Goal: Task Accomplishment & Management: Manage account settings

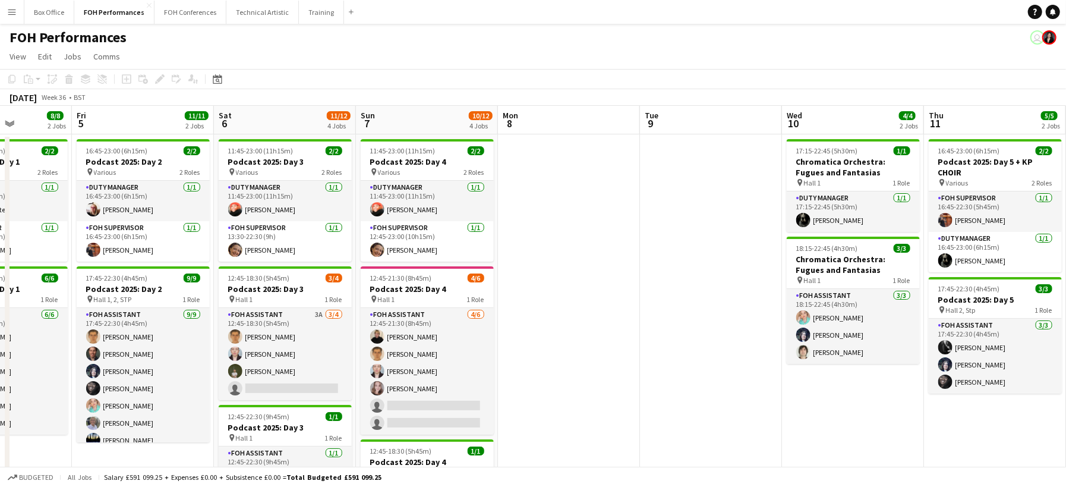
scroll to position [0, 343]
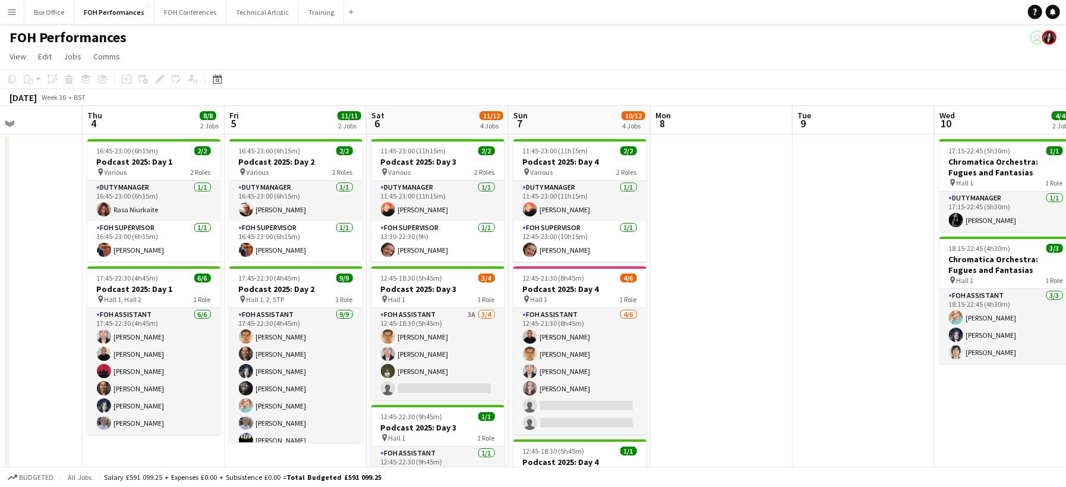
drag, startPoint x: 963, startPoint y: 358, endPoint x: 677, endPoint y: 263, distance: 300.6
click at [677, 263] on app-calendar-viewport "Mon 1 Tue 2 7/7 2 Jobs Wed 3 Thu 4 8/8 2 Jobs Fri 5 11/11 2 Jobs Sat 6 11/12 4 …" at bounding box center [533, 388] width 1066 height 564
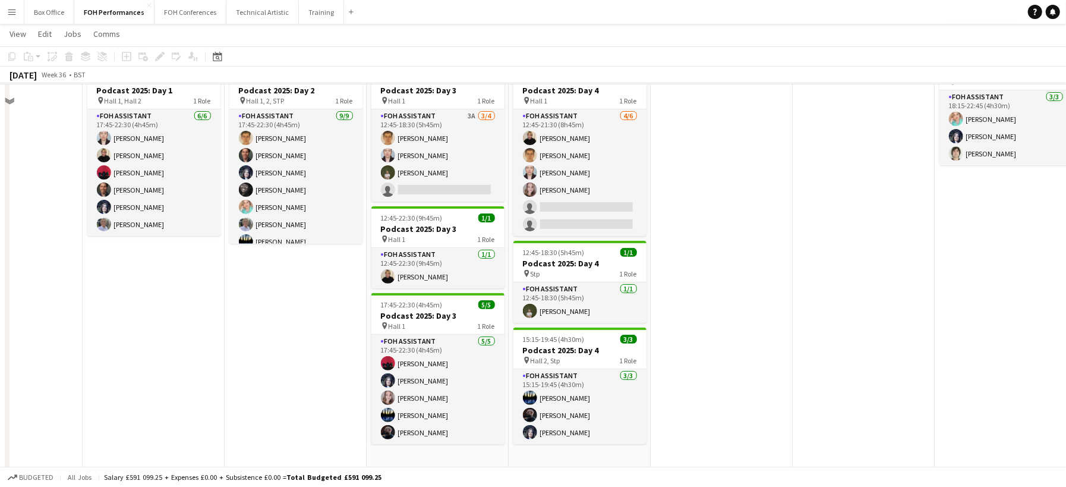
scroll to position [201, 0]
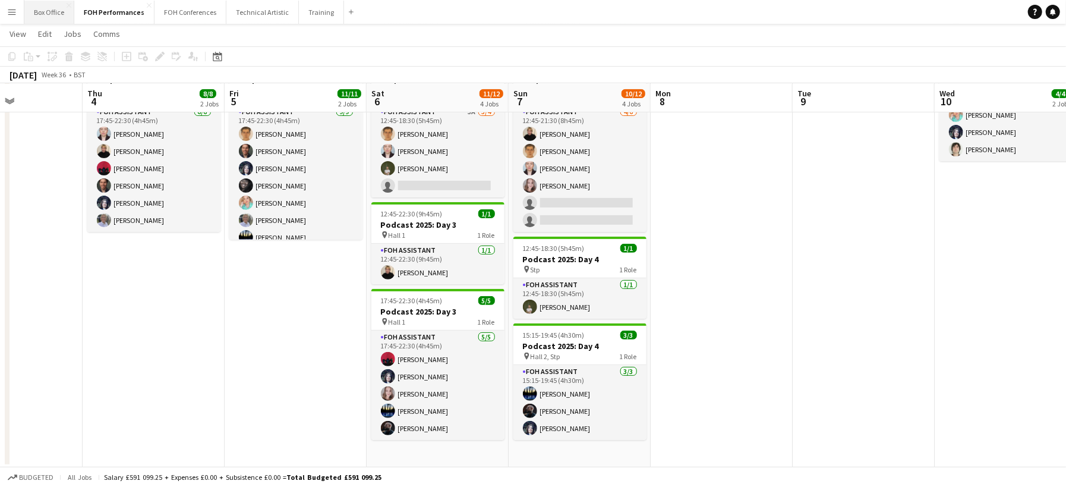
click at [47, 11] on button "Box Office Close" at bounding box center [49, 12] width 50 height 23
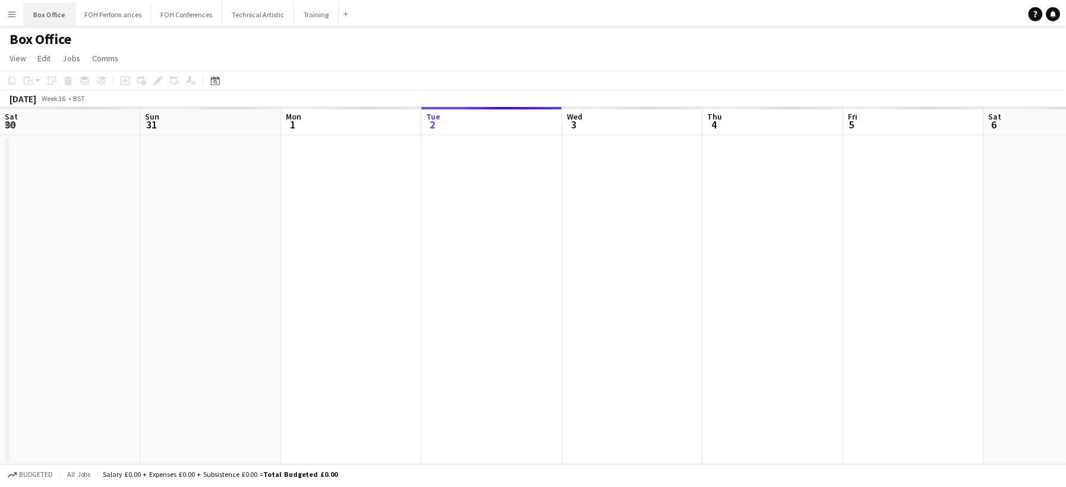
scroll to position [0, 284]
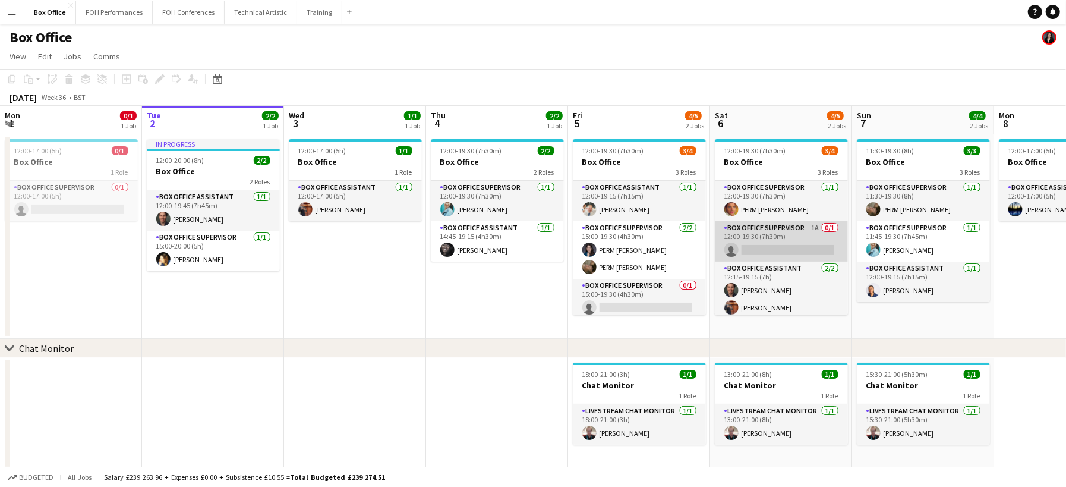
click at [778, 230] on app-card-role "Box Office Supervisor 1A 0/1 12:00-19:30 (7h30m) single-neutral-actions" at bounding box center [781, 241] width 133 height 40
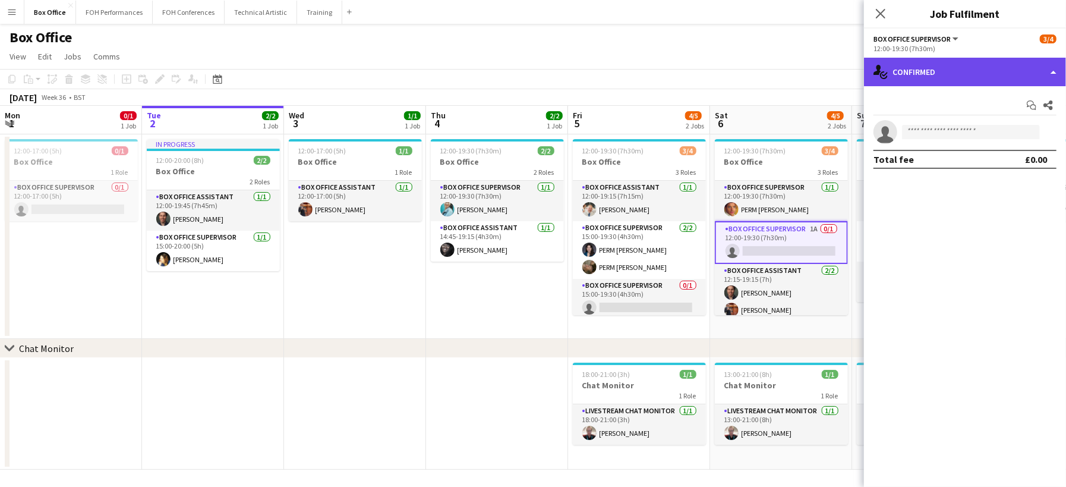
click at [970, 77] on div "single-neutral-actions-check-2 Confirmed" at bounding box center [965, 72] width 202 height 29
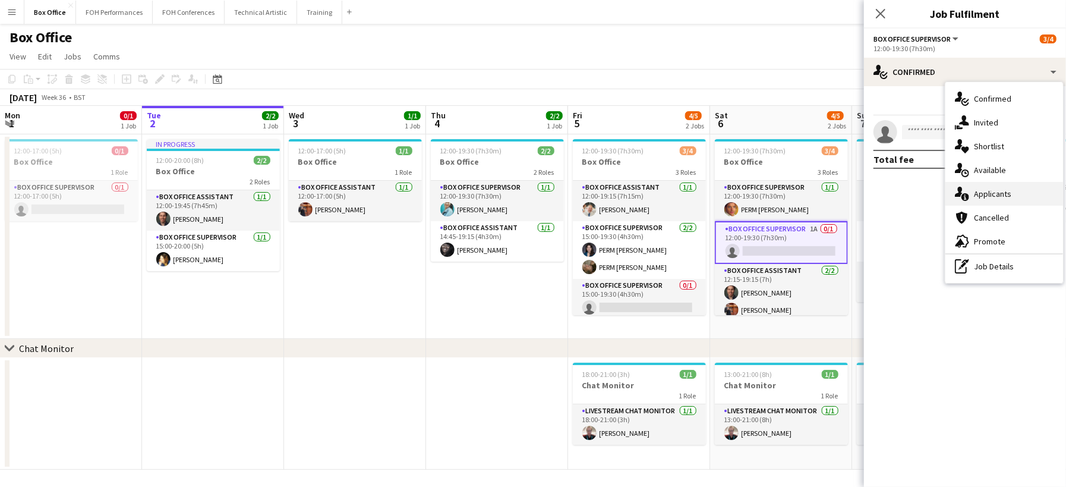
click at [996, 191] on span "Applicants" at bounding box center [992, 193] width 37 height 11
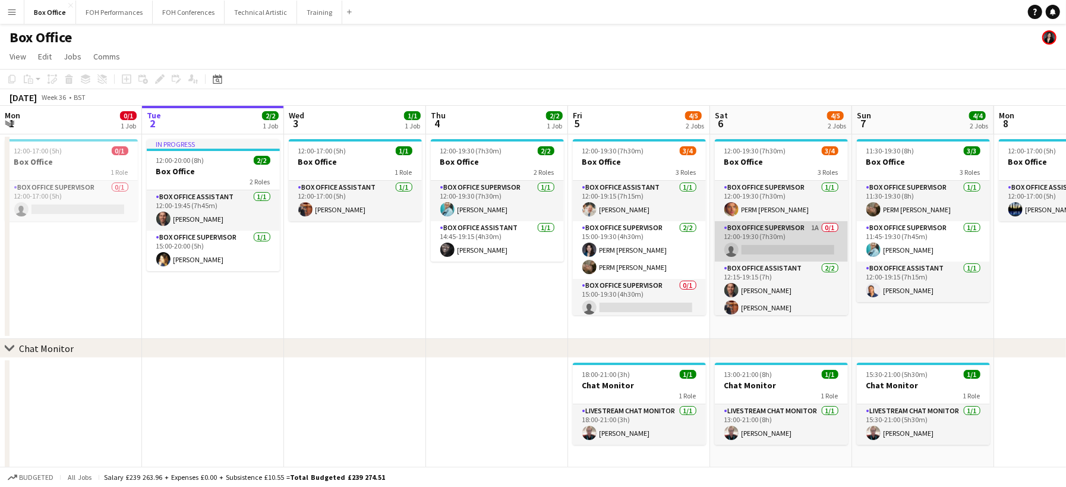
click at [787, 241] on app-card-role "Box Office Supervisor 1A 0/1 12:00-19:30 (7h30m) single-neutral-actions" at bounding box center [781, 241] width 133 height 40
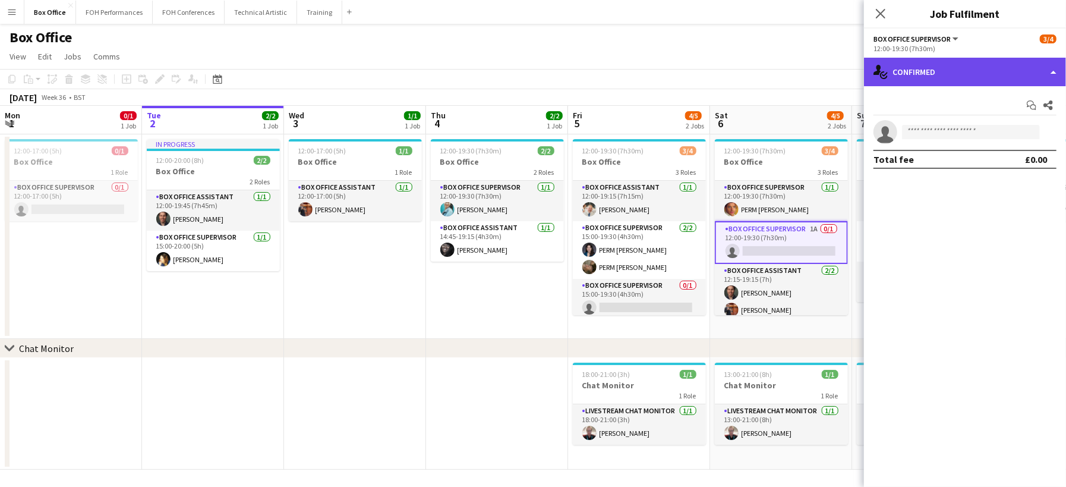
click at [935, 81] on div "single-neutral-actions-check-2 Confirmed" at bounding box center [965, 72] width 202 height 29
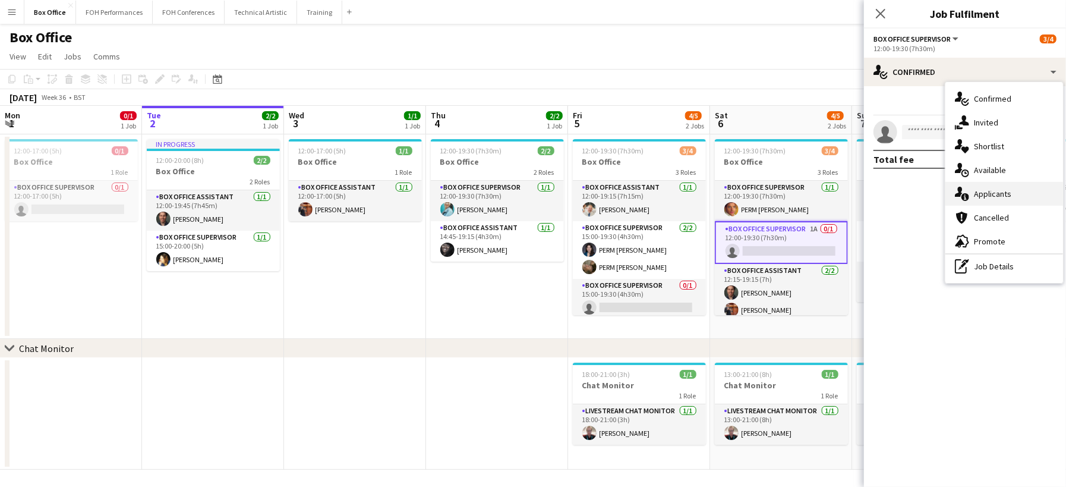
click at [989, 182] on div "single-neutral-actions-information Applicants" at bounding box center [1004, 194] width 118 height 24
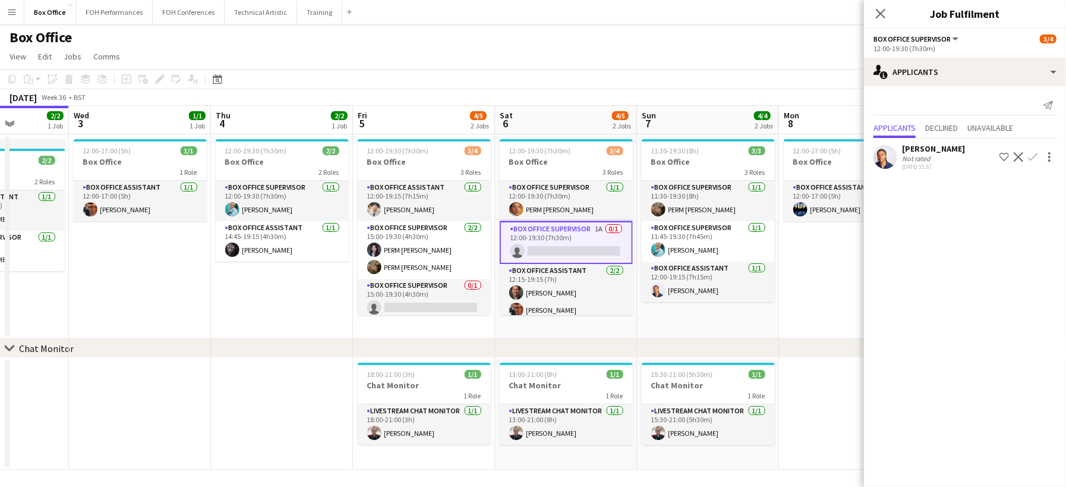
scroll to position [0, 500]
drag, startPoint x: 498, startPoint y: 273, endPoint x: 281, endPoint y: 251, distance: 218.0
click at [281, 251] on app-calendar-viewport "Sat 30 Sun 31 Mon 1 0/1 1 Job Tue 2 2/2 1 Job Wed 3 1/1 1 Job Thu 4 2/2 1 Job F…" at bounding box center [533, 288] width 1066 height 364
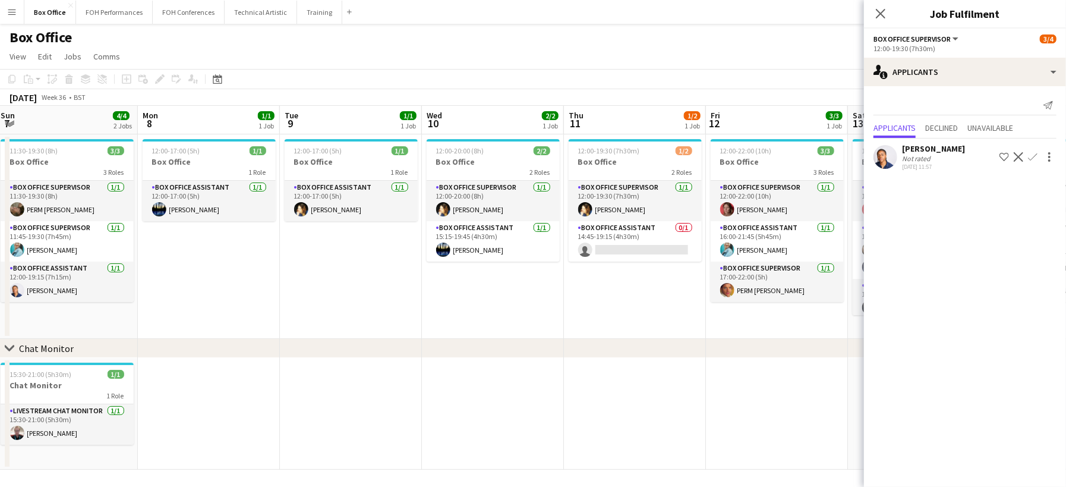
scroll to position [0, 525]
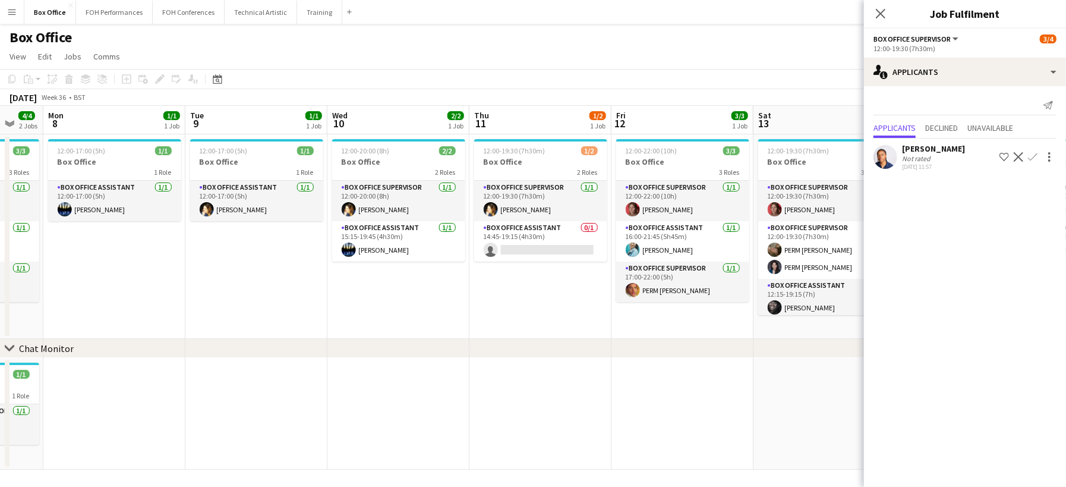
drag, startPoint x: 822, startPoint y: 288, endPoint x: -190, endPoint y: 277, distance: 1012.0
click at [0, 277] on html "Menu Boards Boards Boards All jobs Status Workforce Workforce My Workforce Recr…" at bounding box center [533, 245] width 1066 height 490
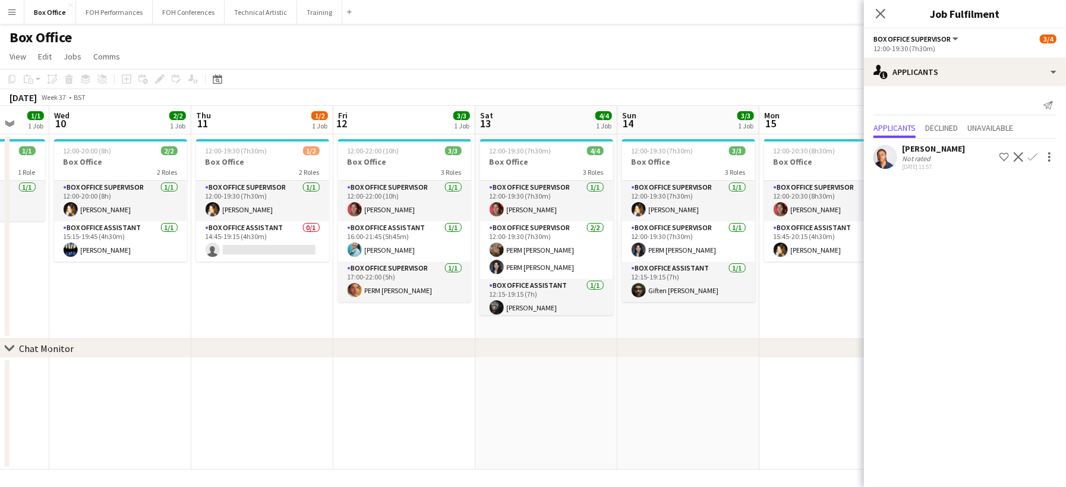
scroll to position [0, 455]
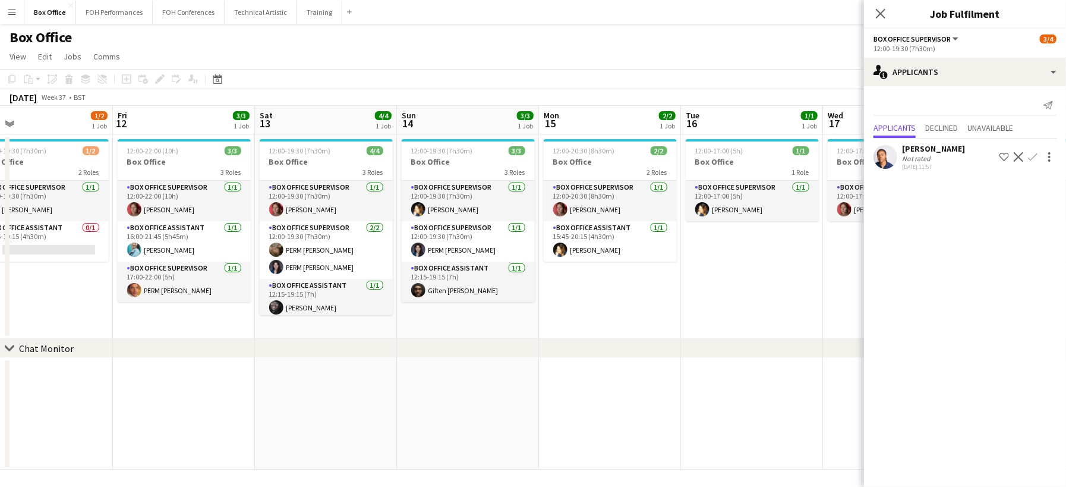
drag, startPoint x: 242, startPoint y: 301, endPoint x: -62, endPoint y: 284, distance: 304.1
click at [0, 284] on html "Menu Boards Boards Boards All jobs Status Workforce Workforce My Workforce Recr…" at bounding box center [533, 245] width 1066 height 490
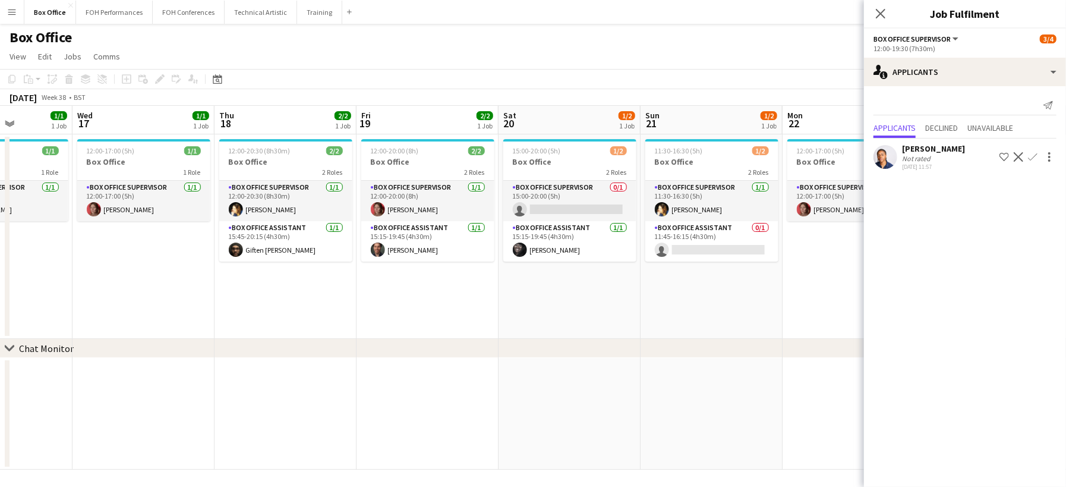
scroll to position [0, 472]
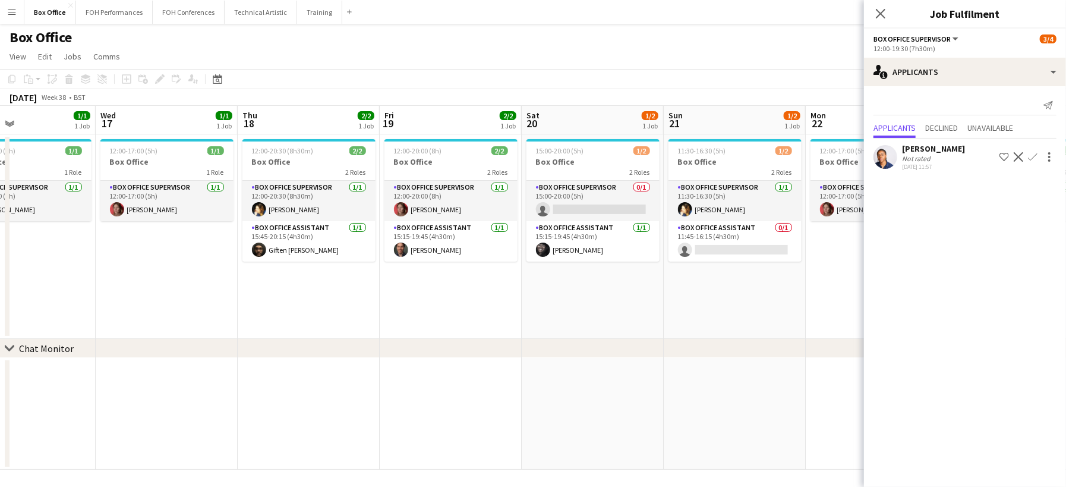
drag, startPoint x: 751, startPoint y: 318, endPoint x: 24, endPoint y: 266, distance: 729.1
click at [24, 266] on app-calendar-viewport "Sat 13 4/4 1 Job Sun 14 3/3 1 Job Mon 15 2/2 1 Job Tue 16 1/1 1 Job Wed 17 1/1 …" at bounding box center [533, 288] width 1066 height 364
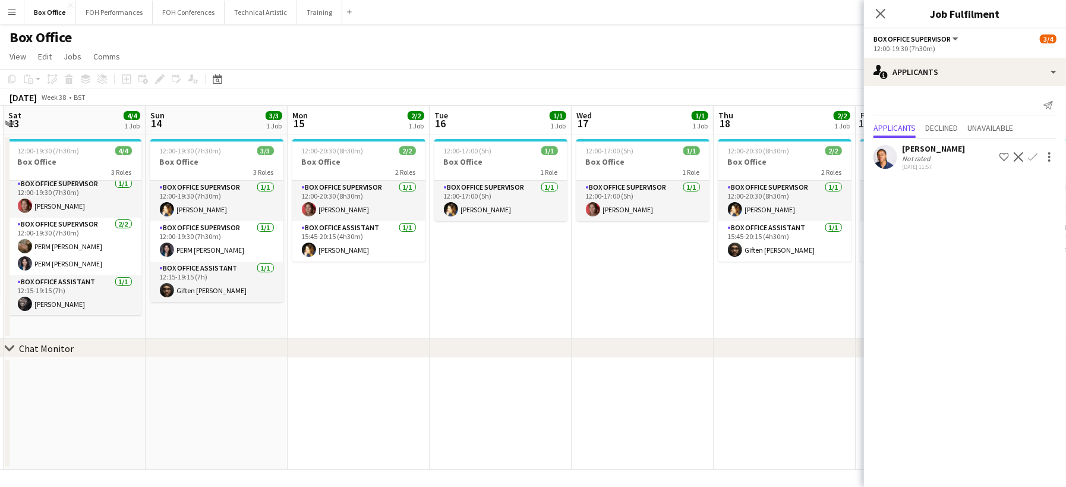
drag, startPoint x: 288, startPoint y: 308, endPoint x: 764, endPoint y: 282, distance: 476.7
click at [764, 282] on app-calendar-viewport "Thu 11 1/2 1 Job Fri 12 3/3 1 Job Sat 13 4/4 1 Job Sun 14 3/3 1 Job Mon 15 2/2 …" at bounding box center [533, 288] width 1066 height 364
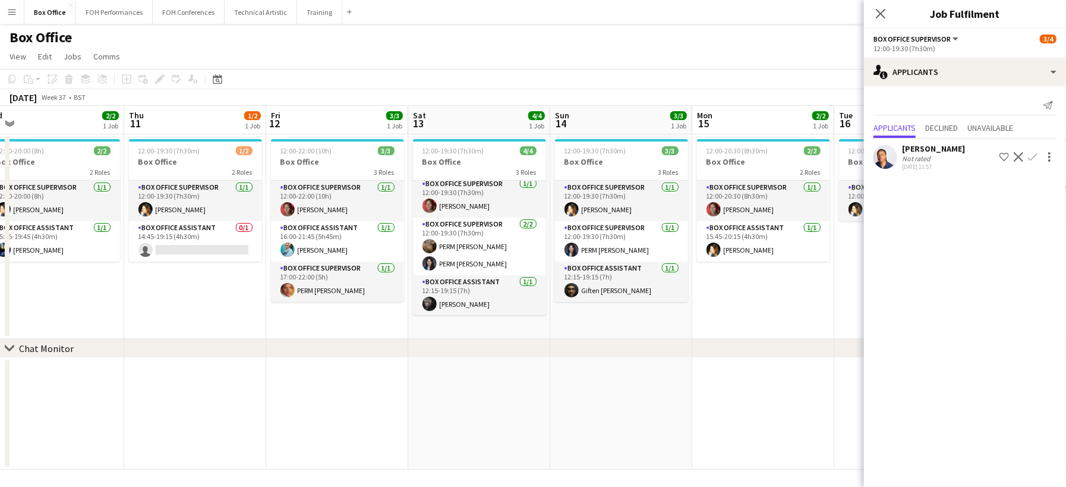
drag, startPoint x: 365, startPoint y: 310, endPoint x: 775, endPoint y: 272, distance: 411.7
click at [775, 272] on app-calendar-viewport "Mon 8 1/1 1 Job Tue 9 1/1 1 Job Wed 10 2/2 1 Job Thu 11 1/2 1 Job Fri 12 3/3 1 …" at bounding box center [533, 288] width 1066 height 364
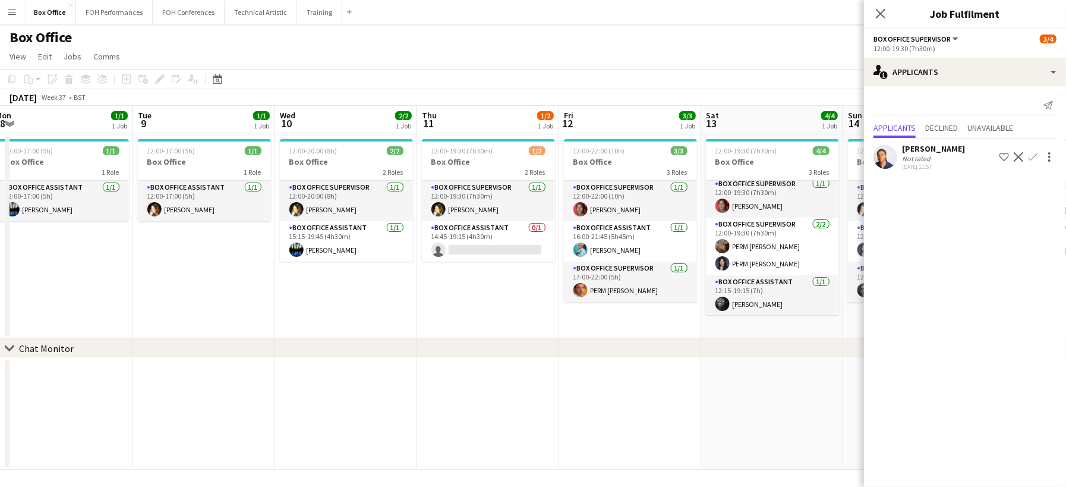
scroll to position [0, 292]
drag, startPoint x: 175, startPoint y: 304, endPoint x: 436, endPoint y: 270, distance: 263.1
click at [436, 270] on app-calendar-viewport "Sat 6 4/5 2 Jobs Sun 7 4/4 2 Jobs Mon 8 1/1 1 Job Tue 9 1/1 1 Job Wed 10 2/2 1 …" at bounding box center [533, 288] width 1066 height 364
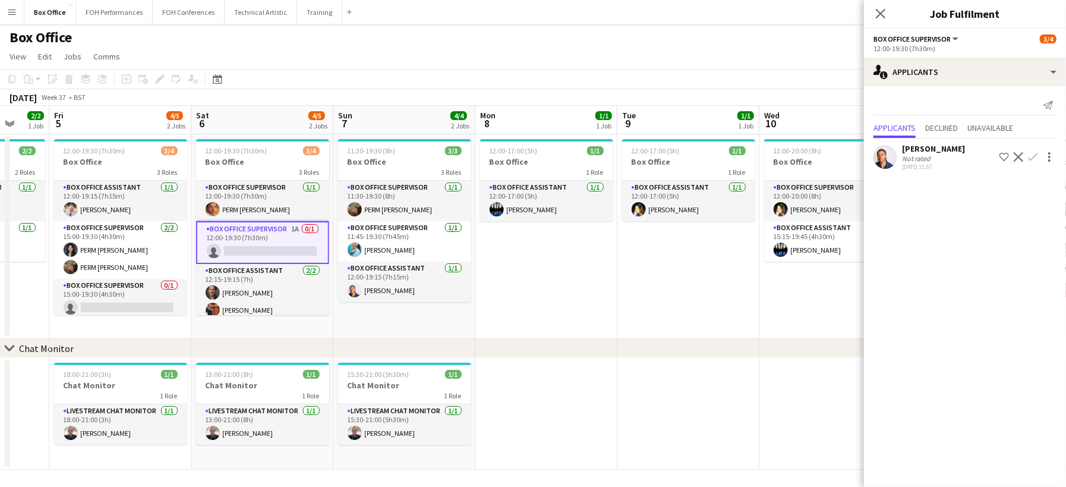
scroll to position [0, 355]
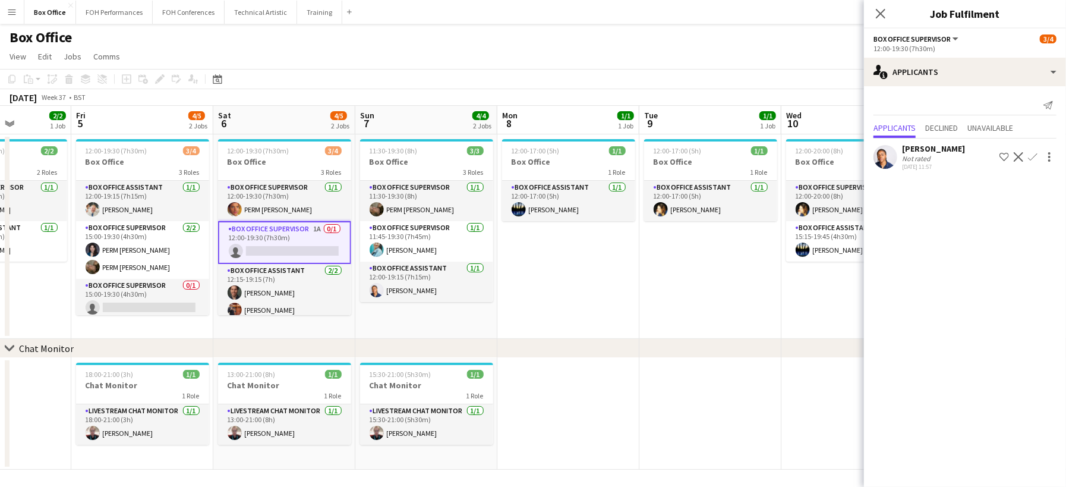
drag, startPoint x: 264, startPoint y: 309, endPoint x: 769, endPoint y: 308, distance: 505.1
click at [769, 308] on app-calendar-viewport "Tue 2 2/2 1 Job Wed 3 1/1 1 Job Thu 4 2/2 1 Job Fri 5 4/5 2 Jobs Sat 6 4/5 2 Jo…" at bounding box center [533, 288] width 1066 height 364
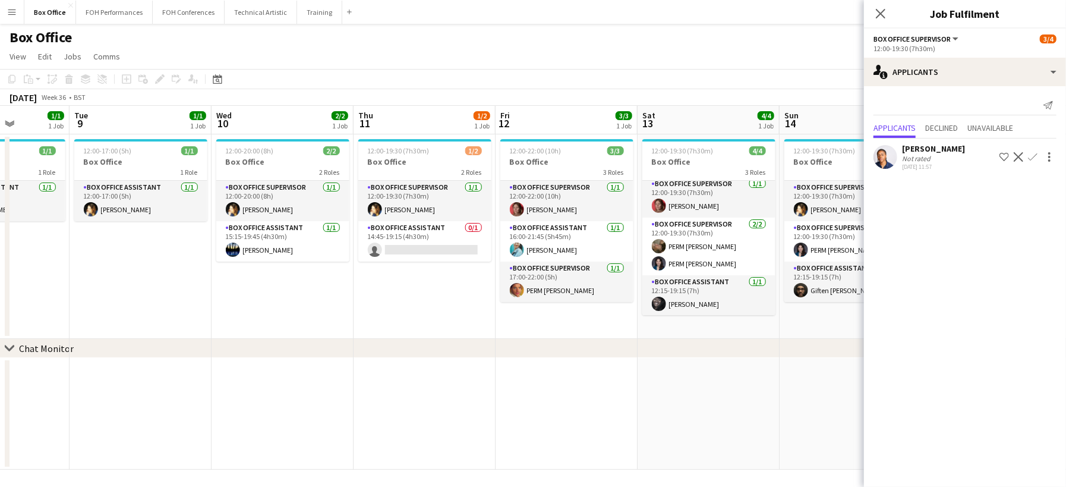
scroll to position [0, 391]
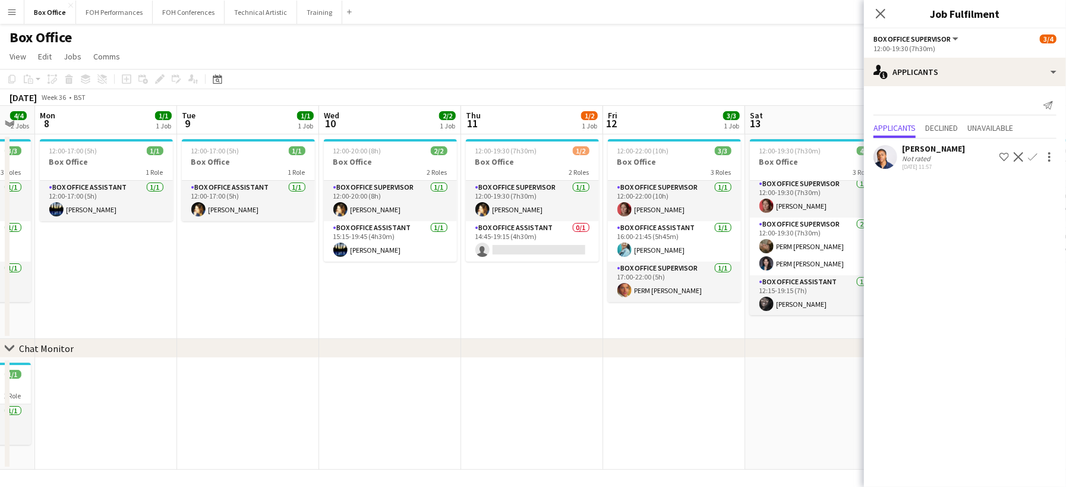
drag, startPoint x: 712, startPoint y: 305, endPoint x: 250, endPoint y: 309, distance: 462.3
click at [250, 309] on app-calendar-viewport "Fri 5 4/5 2 Jobs Sat 6 4/5 2 Jobs Sun 7 4/4 2 Jobs Mon 8 1/1 1 Job Tue 9 1/1 1 …" at bounding box center [533, 288] width 1066 height 364
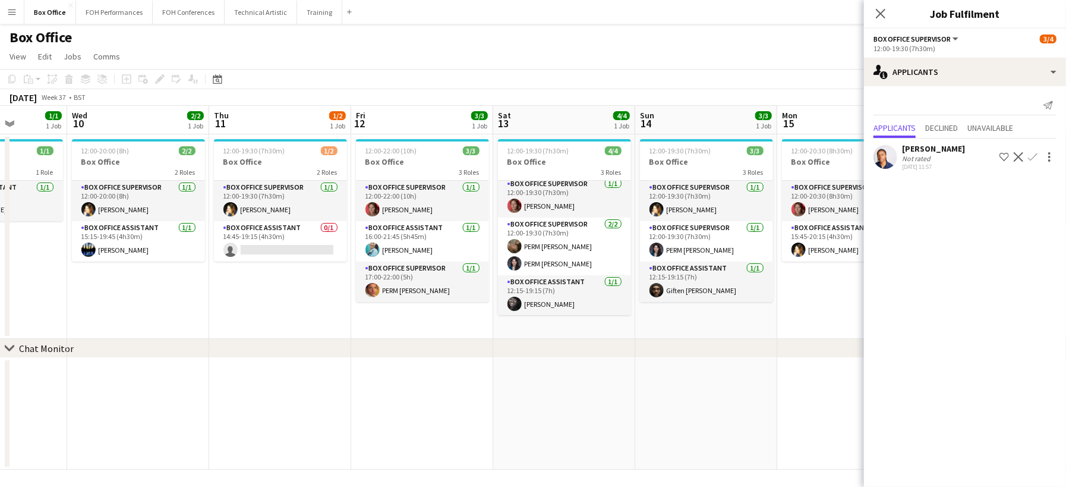
scroll to position [0, 350]
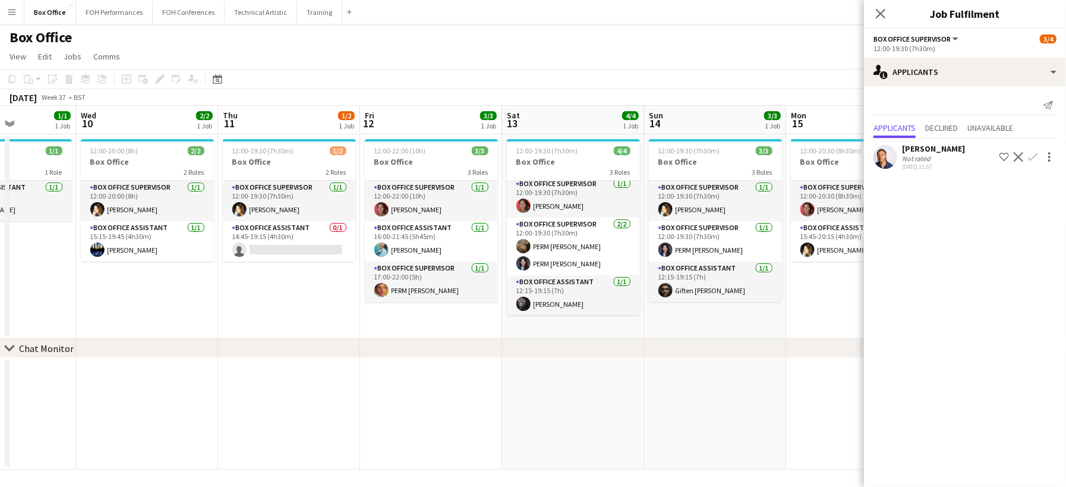
drag, startPoint x: 548, startPoint y: 303, endPoint x: 305, endPoint y: 296, distance: 243.1
click at [305, 296] on app-calendar-viewport "Sun 7 4/4 2 Jobs Mon 8 1/1 1 Job Tue 9 1/1 1 Job Wed 10 2/2 1 Job Thu 11 1/2 1 …" at bounding box center [533, 288] width 1066 height 364
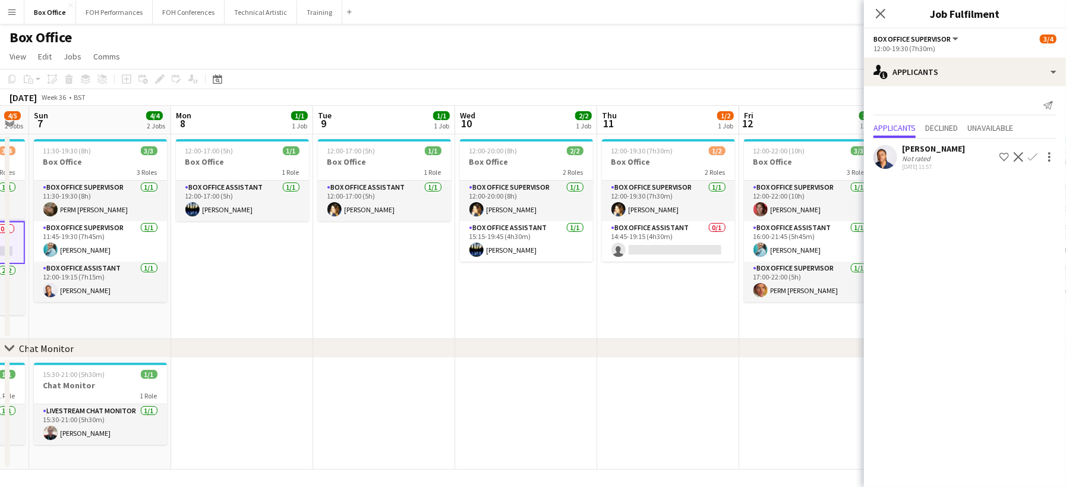
drag, startPoint x: 140, startPoint y: 301, endPoint x: 517, endPoint y: 304, distance: 376.7
click at [518, 304] on app-calendar-viewport "Fri 5 4/5 2 Jobs Sat 6 4/5 2 Jobs Sun 7 4/4 2 Jobs Mon 8 1/1 1 Job Tue 9 1/1 1 …" at bounding box center [533, 288] width 1066 height 364
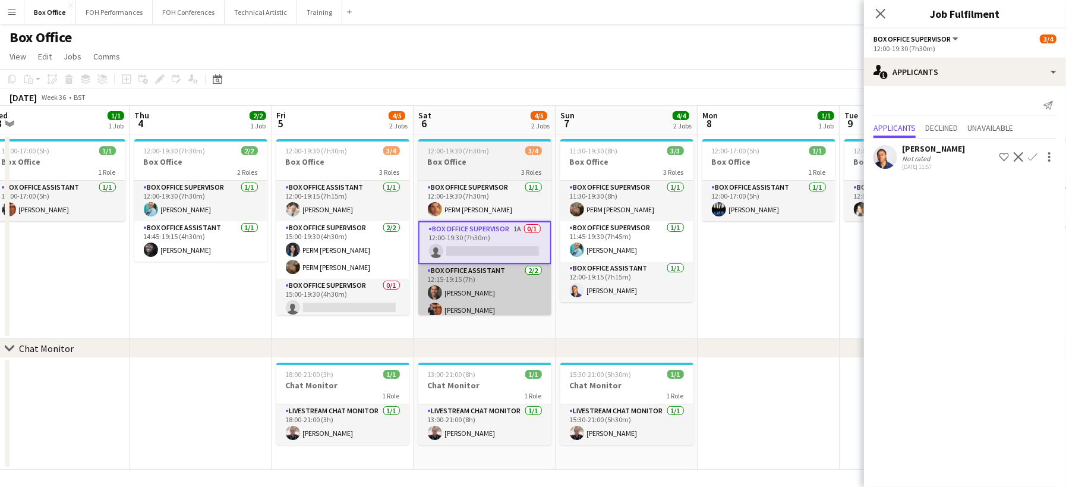
drag, startPoint x: 181, startPoint y: 294, endPoint x: 489, endPoint y: 299, distance: 308.4
click at [708, 304] on app-calendar-viewport "Mon 1 0/1 1 Job Tue 2 2/2 1 Job Wed 3 1/1 1 Job Thu 4 2/2 1 Job Fri 5 4/5 2 Job…" at bounding box center [533, 288] width 1066 height 364
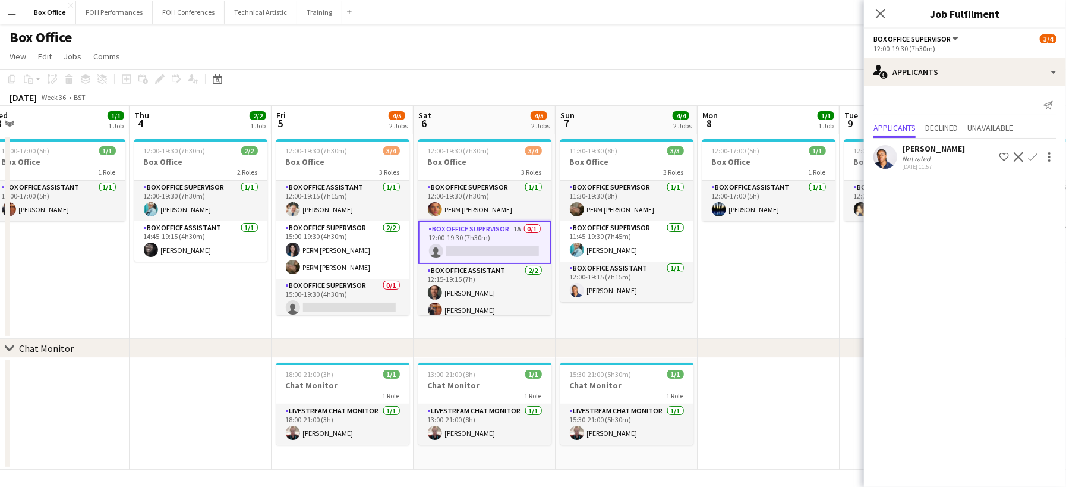
click at [135, 289] on app-date-cell "12:00-19:30 (7h30m) 2/2 Box Office 2 Roles Box Office Supervisor 1/1 12:00-19:3…" at bounding box center [201, 236] width 142 height 204
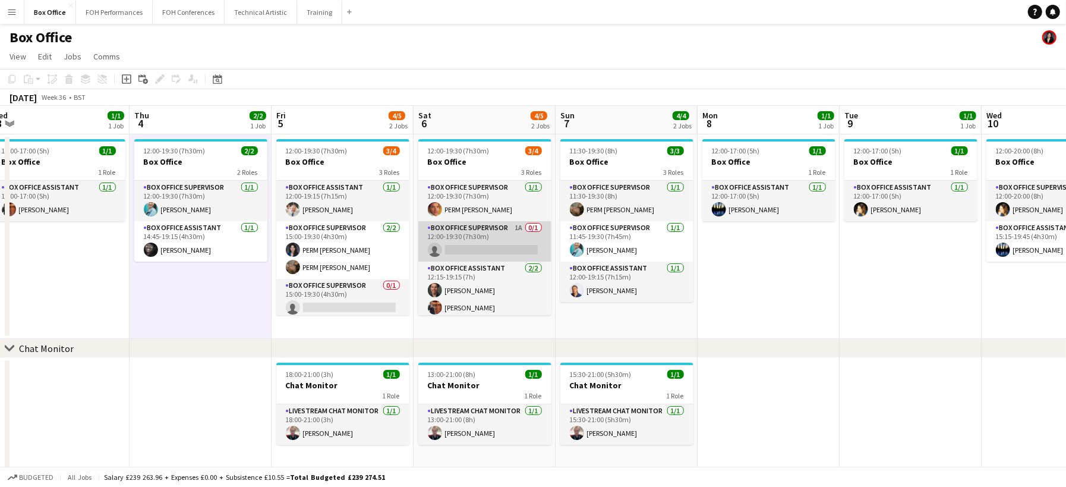
click at [449, 246] on app-card-role "Box Office Supervisor 1A 0/1 12:00-19:30 (7h30m) single-neutral-actions" at bounding box center [484, 241] width 133 height 40
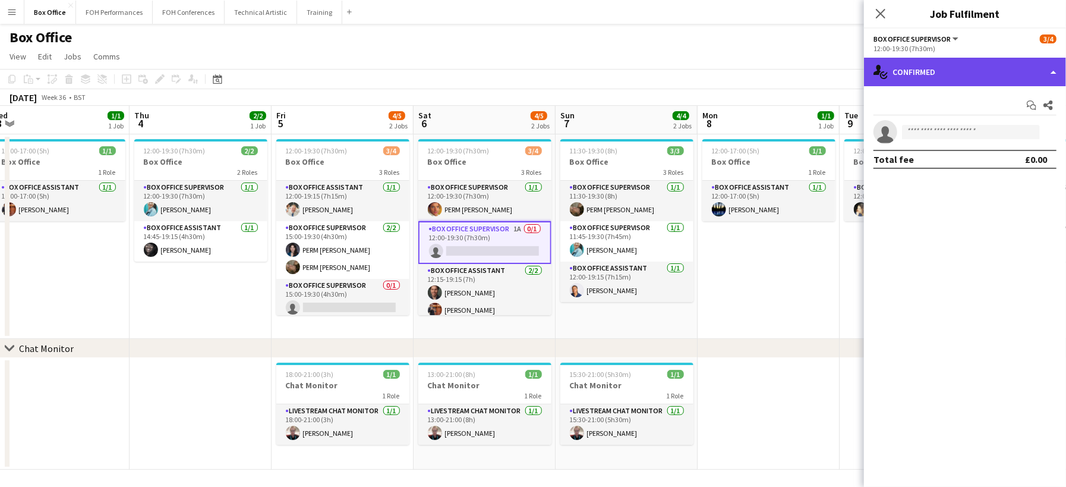
click at [982, 66] on div "single-neutral-actions-check-2 Confirmed" at bounding box center [965, 72] width 202 height 29
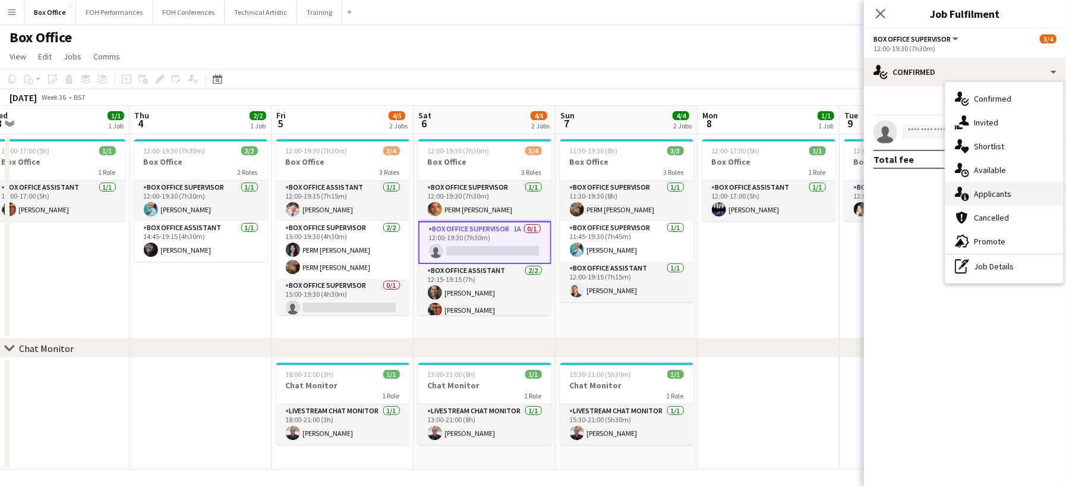
click at [988, 198] on span "Applicants" at bounding box center [992, 193] width 37 height 11
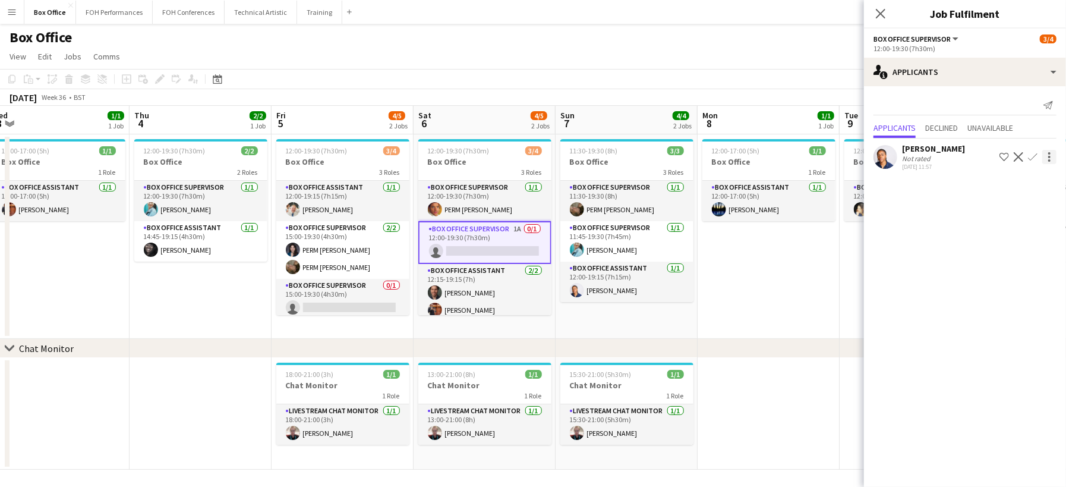
click at [1043, 160] on div at bounding box center [1049, 157] width 14 height 14
click at [1033, 160] on div at bounding box center [533, 243] width 1066 height 487
click at [1032, 155] on app-icon "Confirm" at bounding box center [1033, 157] width 10 height 10
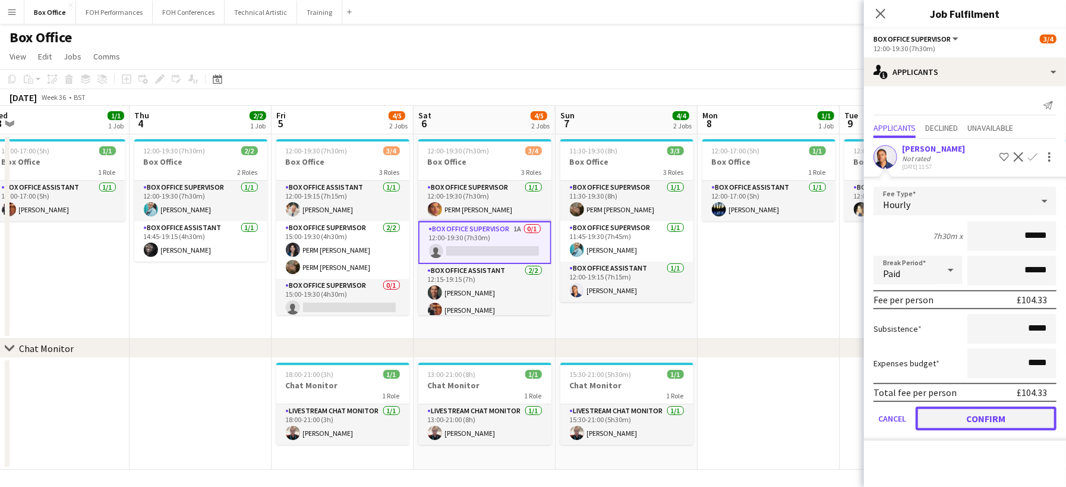
click at [1005, 414] on button "Confirm" at bounding box center [986, 418] width 141 height 24
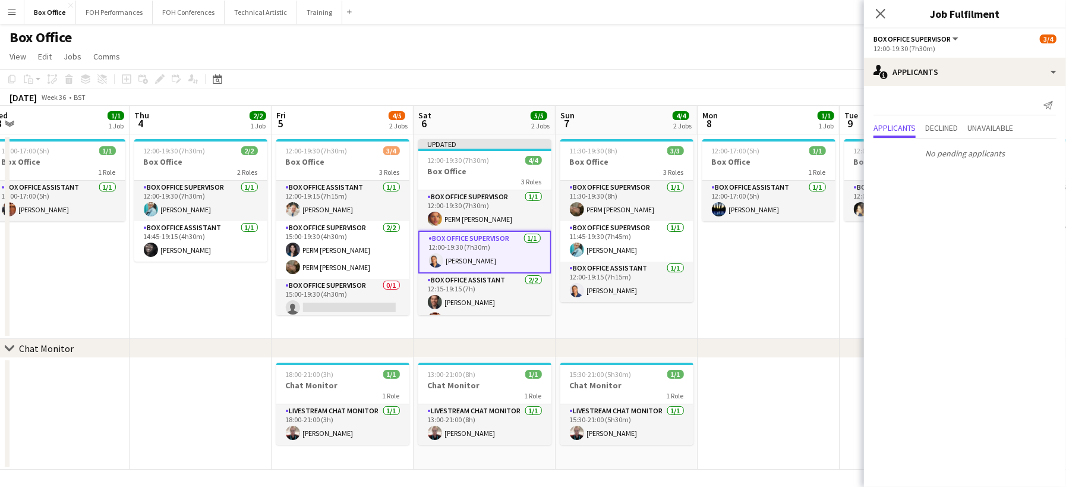
click at [769, 257] on app-date-cell "12:00-17:00 (5h) 1/1 Box Office 1 Role Box Office Assistant 1/1 12:00-17:00 (5h…" at bounding box center [769, 236] width 142 height 204
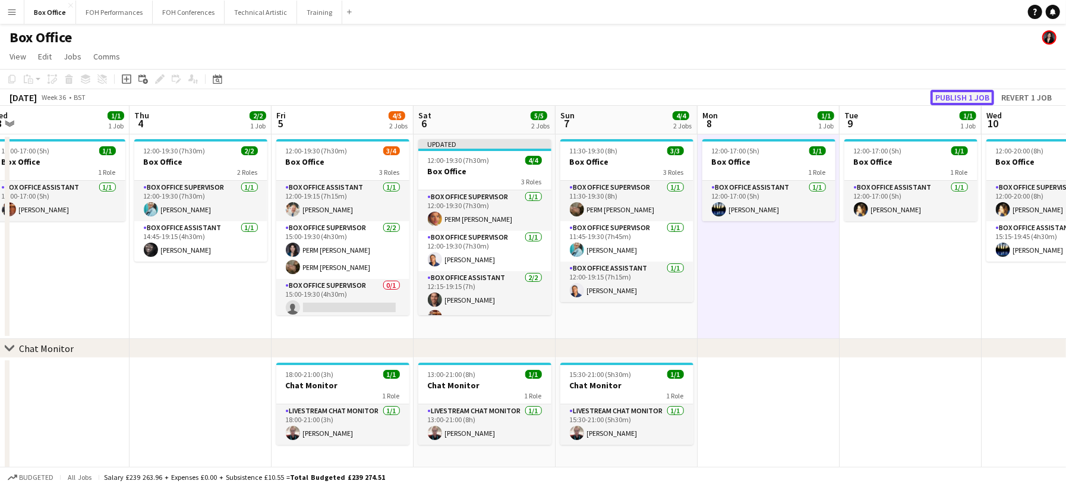
click at [942, 96] on button "Publish 1 job" at bounding box center [962, 97] width 64 height 15
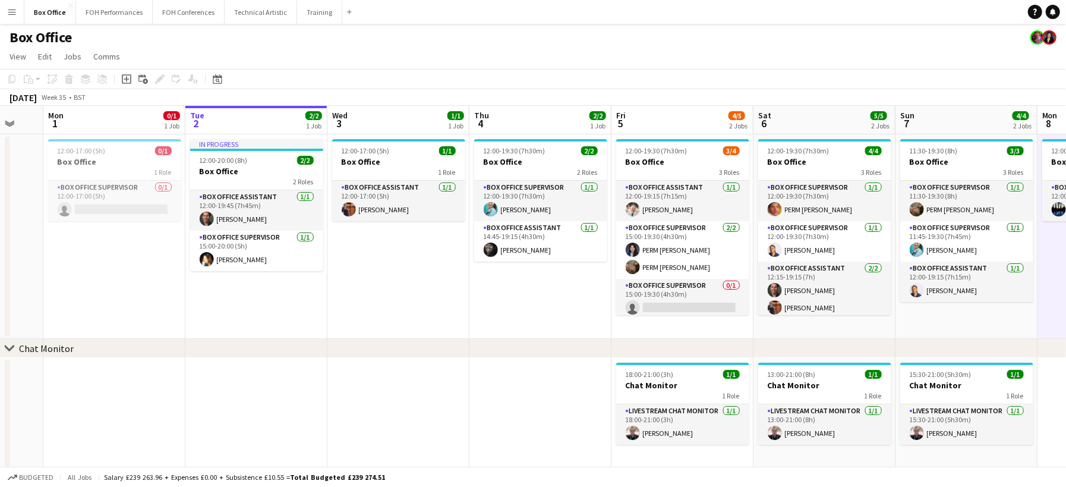
scroll to position [0, 525]
drag, startPoint x: 171, startPoint y: 275, endPoint x: 509, endPoint y: 273, distance: 338.7
click at [509, 273] on app-calendar-viewport "Thu 28 1/1 1 Job Fri 29 4/4 1 Job Sat 30 Sun 31 Mon 1 0/1 1 Job Tue 2 2/2 1 Job…" at bounding box center [533, 288] width 1066 height 364
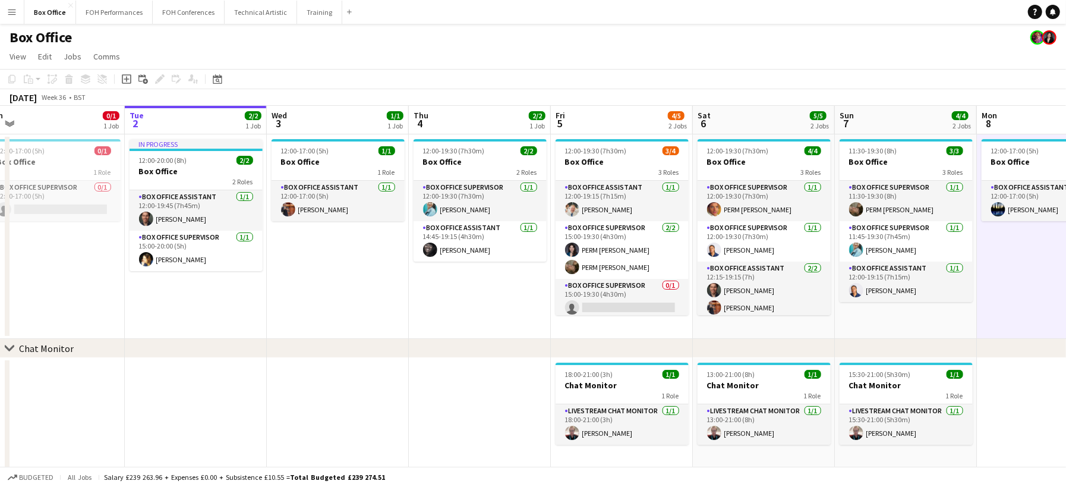
scroll to position [0, 445]
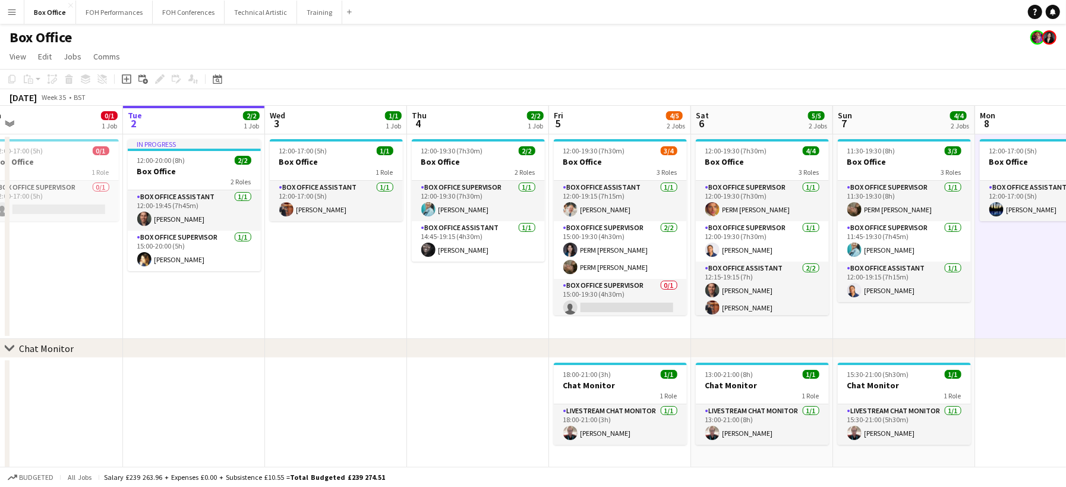
drag, startPoint x: 511, startPoint y: 307, endPoint x: 476, endPoint y: 305, distance: 35.1
click at [476, 305] on app-calendar-viewport "Fri 29 4/4 1 Job Sat 30 Sun 31 Mon 1 0/1 1 Job Tue 2 2/2 1 Job Wed 3 1/1 1 Job …" at bounding box center [533, 288] width 1066 height 364
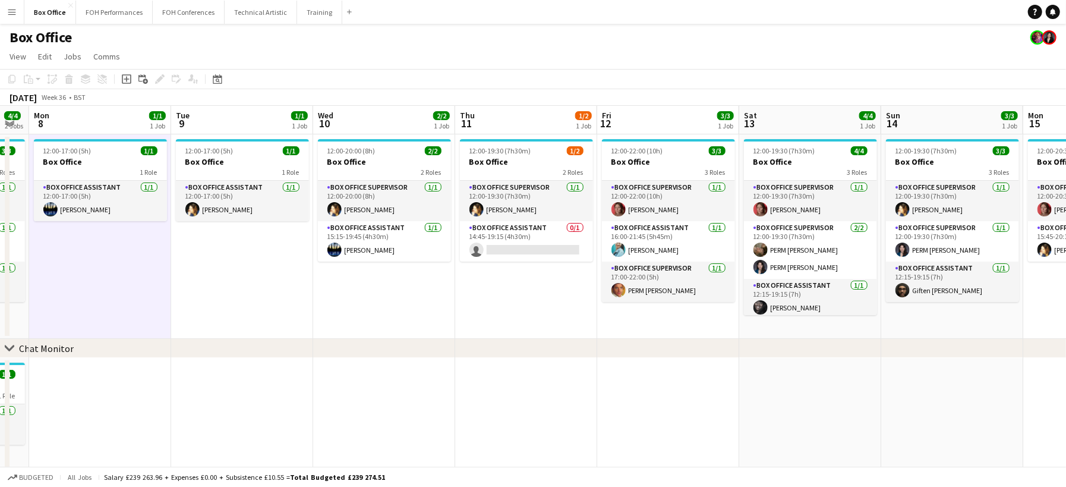
scroll to position [0, 404]
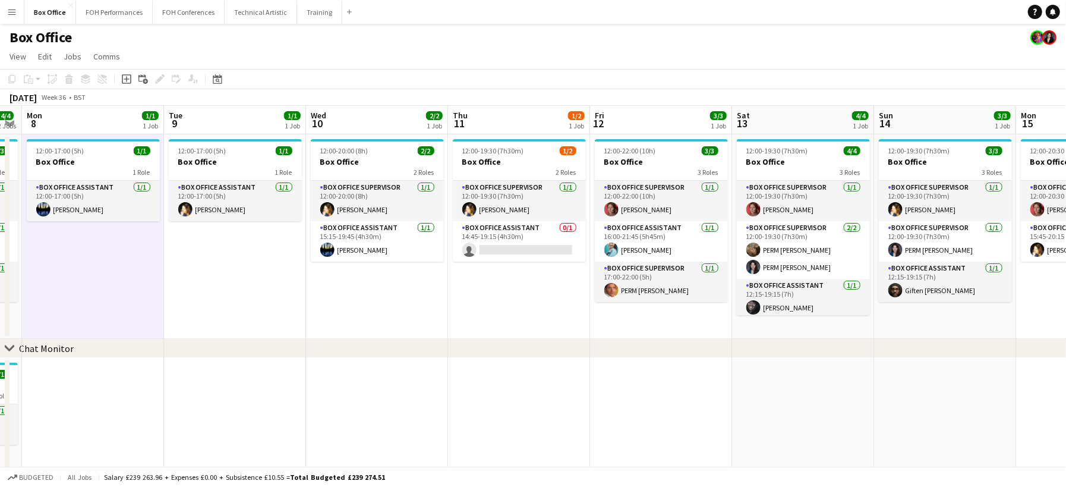
drag, startPoint x: 1026, startPoint y: 285, endPoint x: 72, endPoint y: 274, distance: 953.7
click at [72, 274] on app-calendar-viewport "Fri 5 4/5 2 Jobs Sat 6 5/5 2 Jobs Sun 7 4/4 2 Jobs Mon 8 1/1 1 Job Tue 9 1/1 1 …" at bounding box center [533, 288] width 1066 height 364
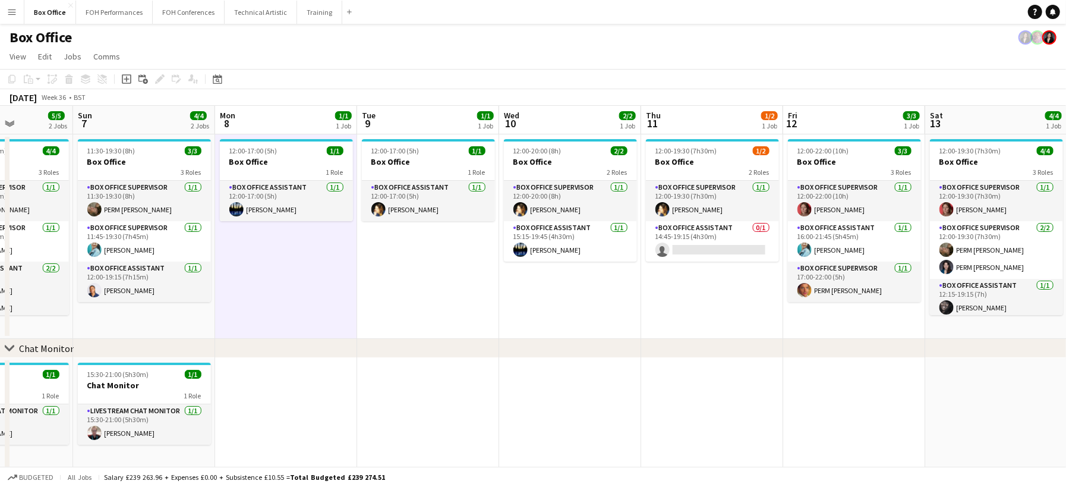
scroll to position [0, 499]
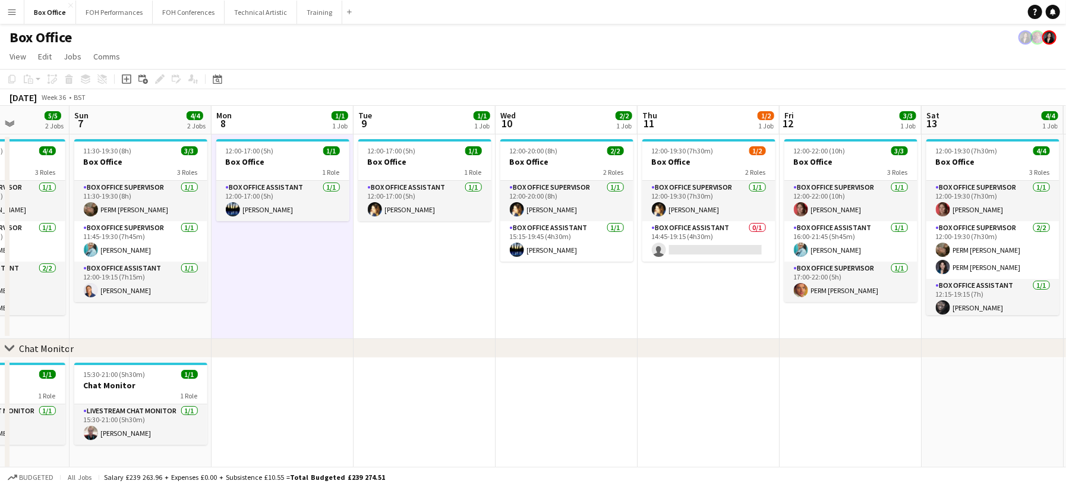
drag, startPoint x: 338, startPoint y: 304, endPoint x: 528, endPoint y: 299, distance: 189.6
click at [528, 299] on app-calendar-viewport "Wed 3 1/1 1 Job Thu 4 2/2 1 Job Fri 5 4/5 2 Jobs Sat 6 5/5 2 Jobs Sun 7 4/4 2 J…" at bounding box center [533, 288] width 1066 height 364
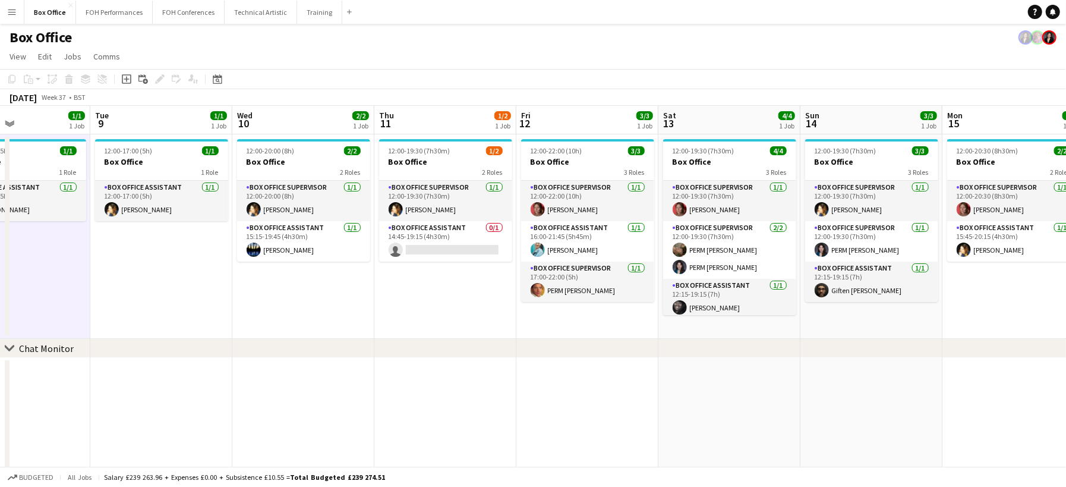
scroll to position [0, 320]
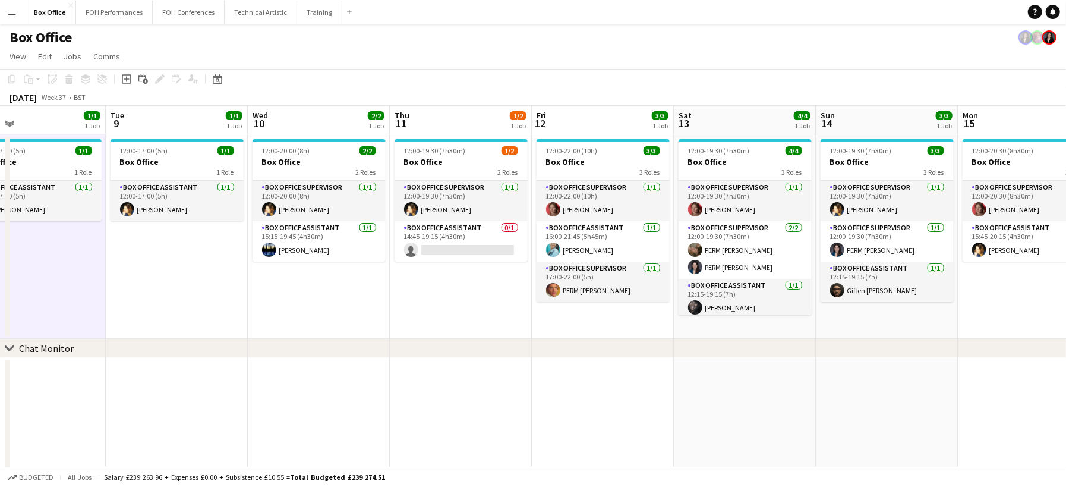
drag, startPoint x: 693, startPoint y: 302, endPoint x: 455, endPoint y: 294, distance: 238.4
click at [455, 294] on app-calendar-viewport "Sat 6 5/5 2 Jobs Sun 7 4/4 2 Jobs Mon 8 1/1 1 Job Tue 9 1/1 1 Job Wed 10 2/2 1 …" at bounding box center [533, 288] width 1066 height 364
